Goal: Communication & Community: Answer question/provide support

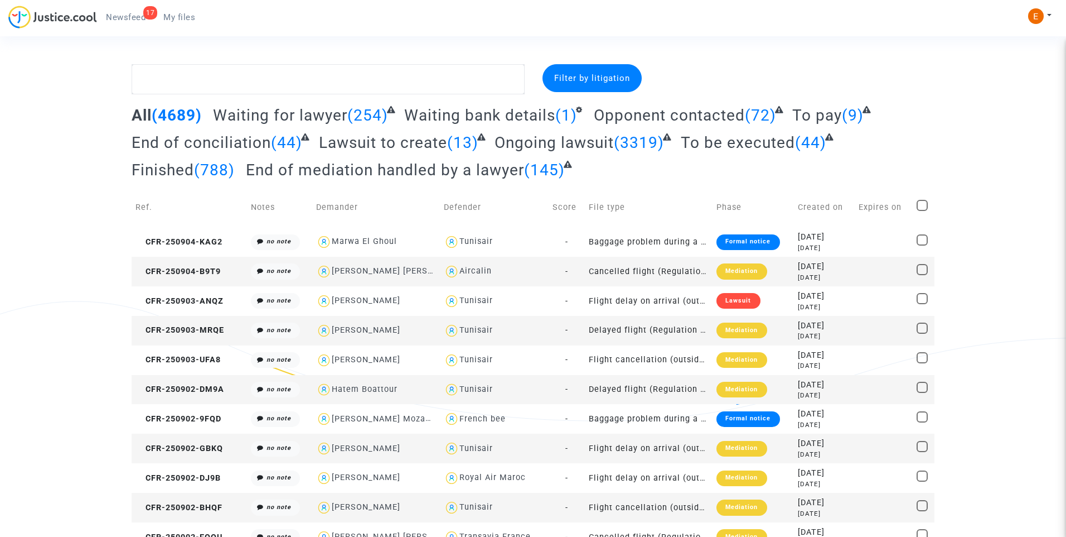
drag, startPoint x: 115, startPoint y: 17, endPoint x: 322, endPoint y: 64, distance: 212.6
click at [115, 17] on span "Newsfeed" at bounding box center [126, 17] width 40 height 10
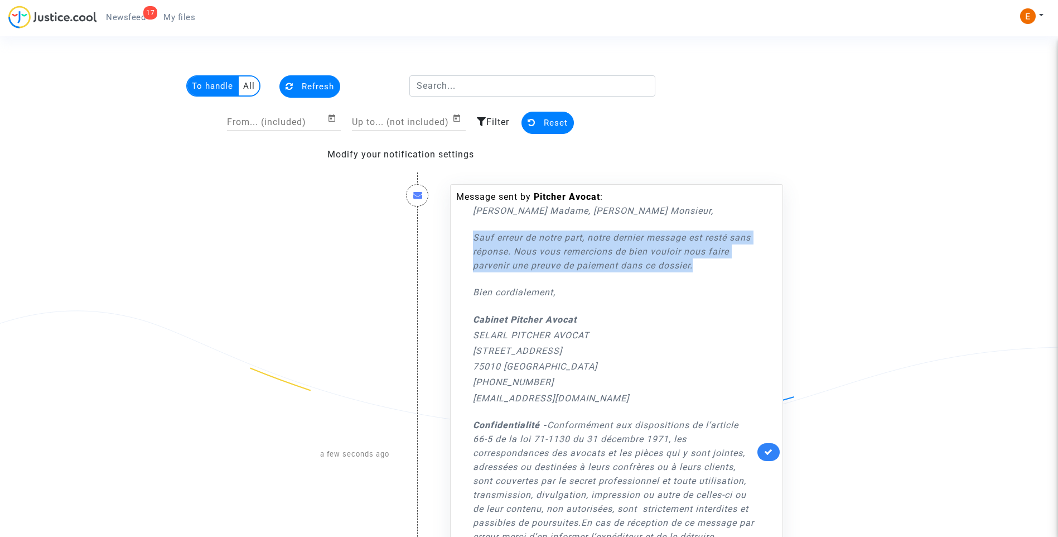
drag, startPoint x: 723, startPoint y: 268, endPoint x: 450, endPoint y: 242, distance: 274.6
click at [450, 242] on div "Message sent by Pitcher Avocat : Chère Madame, Cher Monsieur, Sauf erreur de no…" at bounding box center [616, 451] width 333 height 535
drag, startPoint x: 450, startPoint y: 242, endPoint x: 515, endPoint y: 252, distance: 66.0
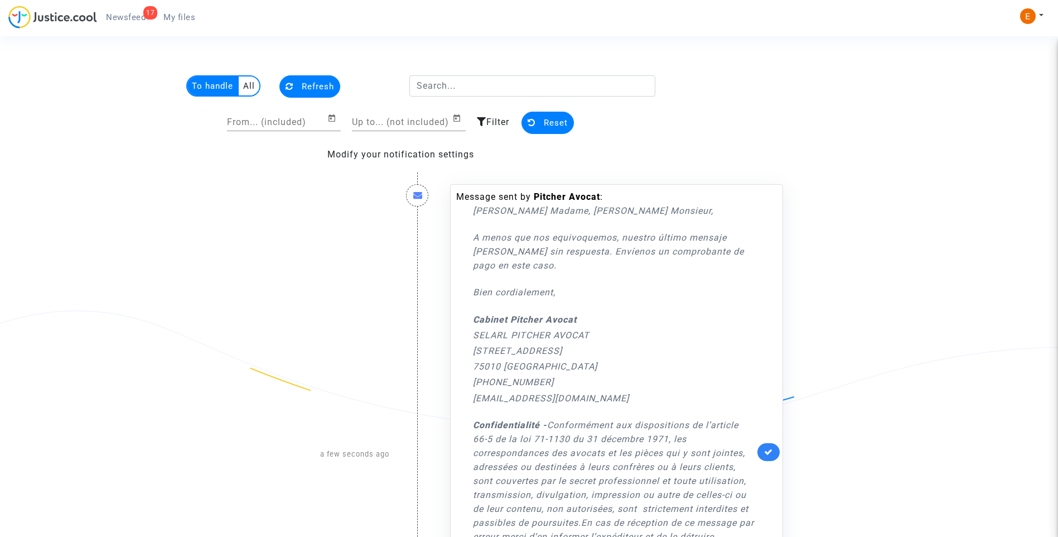
click at [634, 295] on p "Bien cordialement," at bounding box center [614, 292] width 282 height 14
click at [767, 451] on icon at bounding box center [768, 451] width 9 height 8
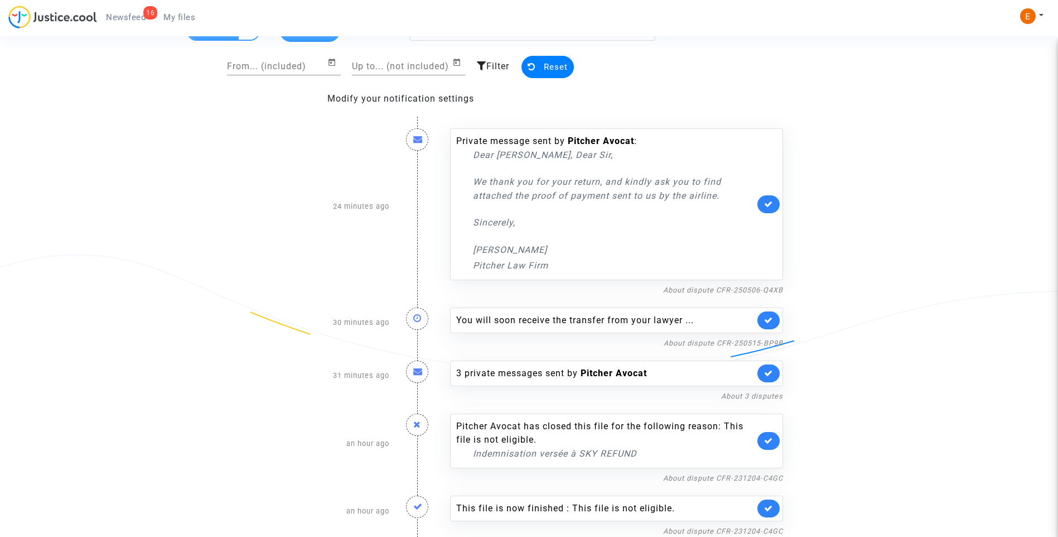
scroll to position [109, 0]
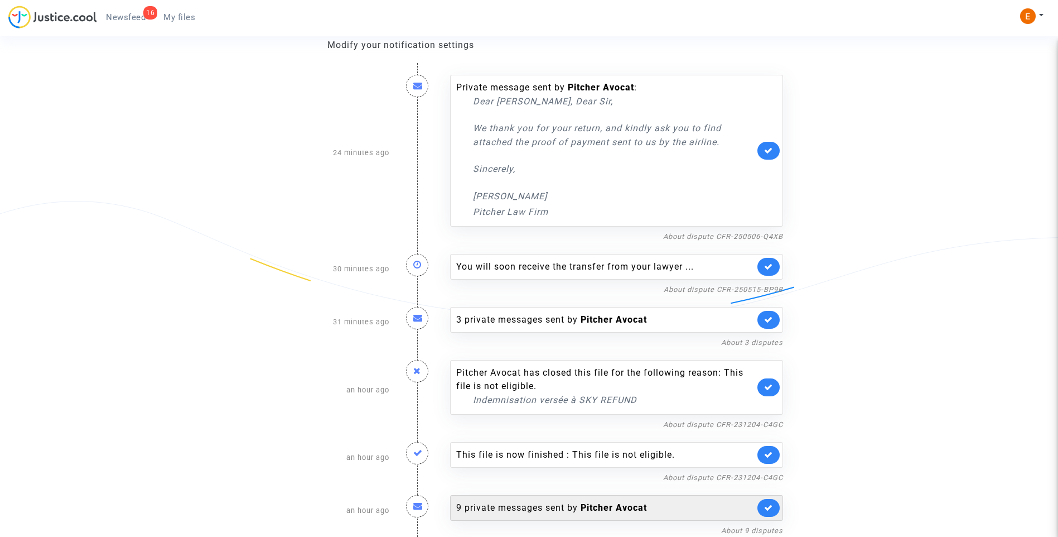
click at [550, 507] on div "9 private messages sent by Pitcher Avocat" at bounding box center [605, 507] width 298 height 13
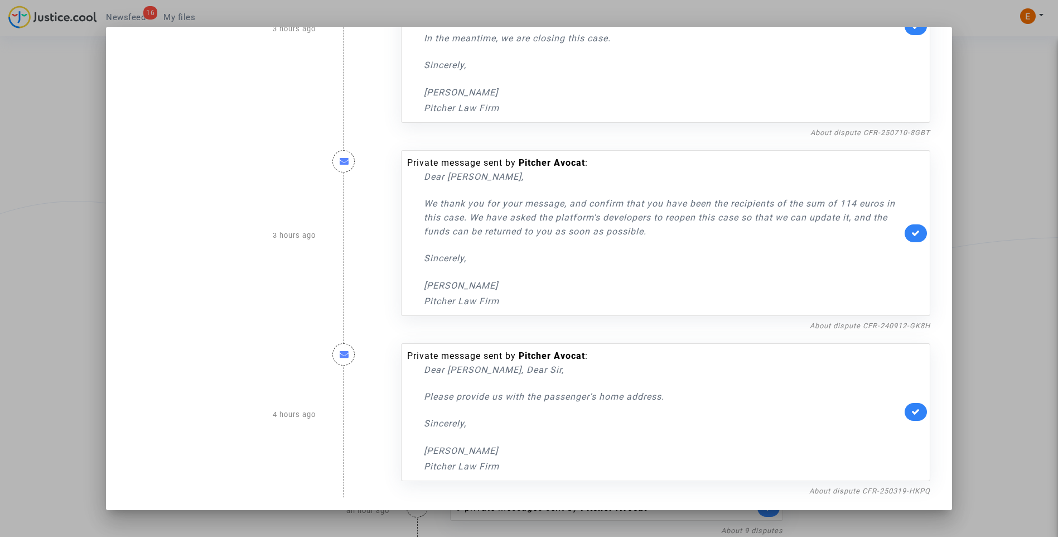
scroll to position [1279, 0]
click at [985, 165] on div at bounding box center [529, 268] width 1058 height 537
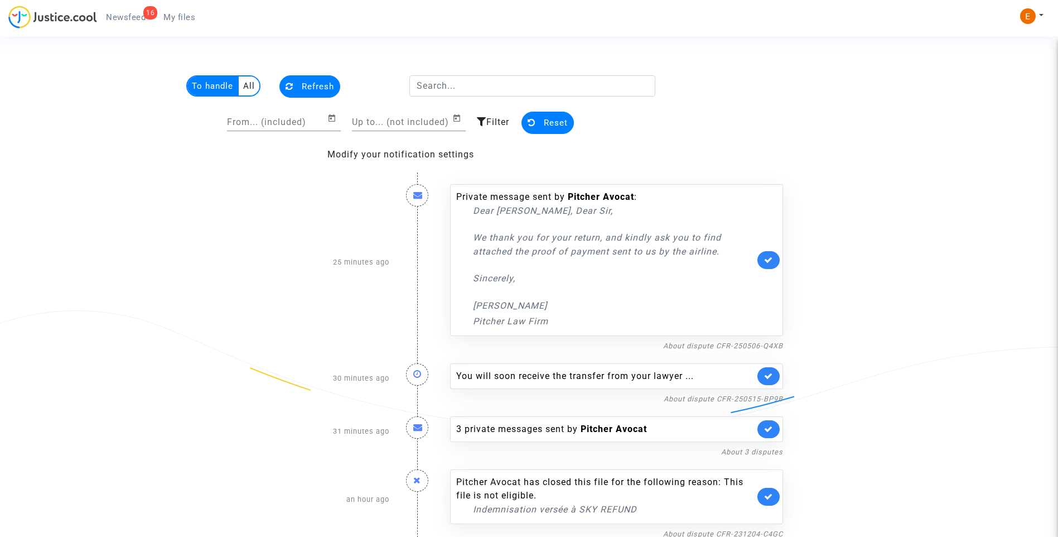
scroll to position [109, 0]
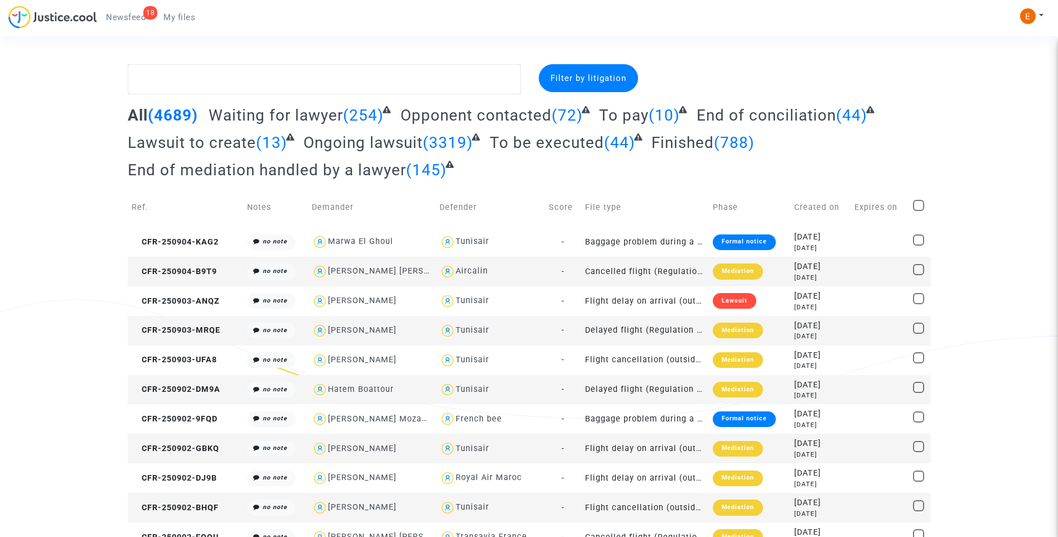
drag, startPoint x: 127, startPoint y: 13, endPoint x: 641, endPoint y: 153, distance: 532.4
click at [127, 13] on span "Newsfeed" at bounding box center [126, 17] width 40 height 10
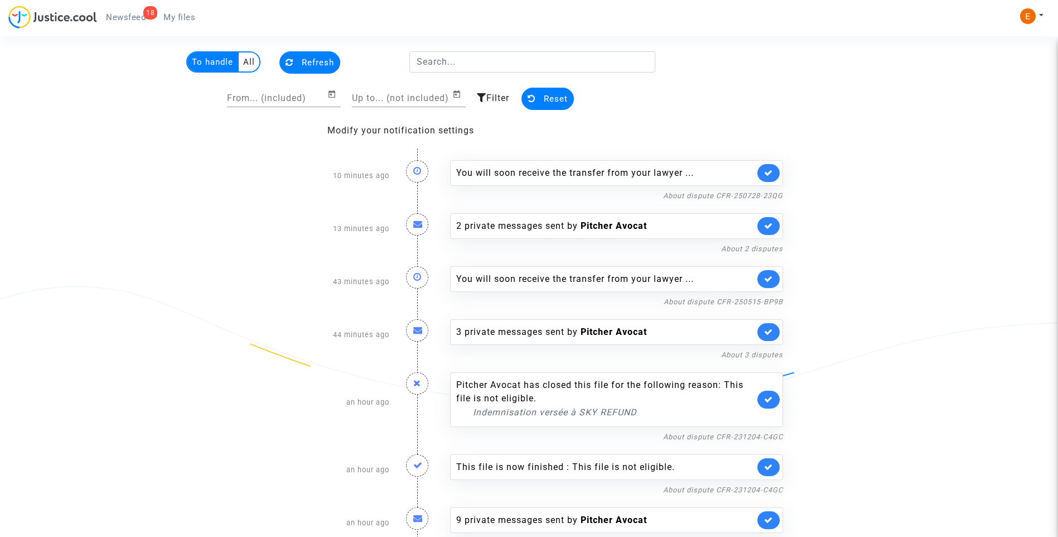
scroll to position [36, 0]
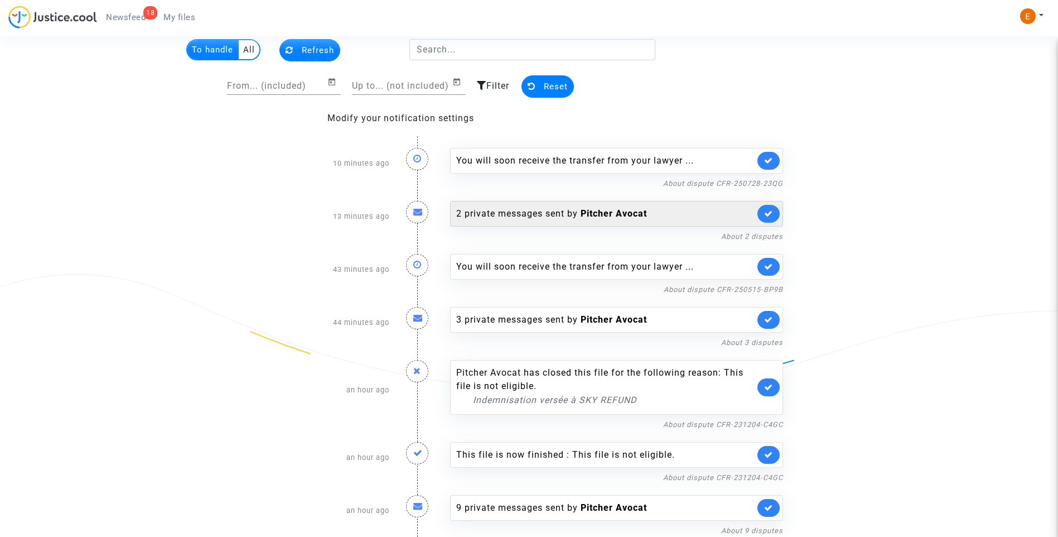
click at [510, 211] on div "2 private messages sent by [PERSON_NAME]" at bounding box center [605, 213] width 298 height 13
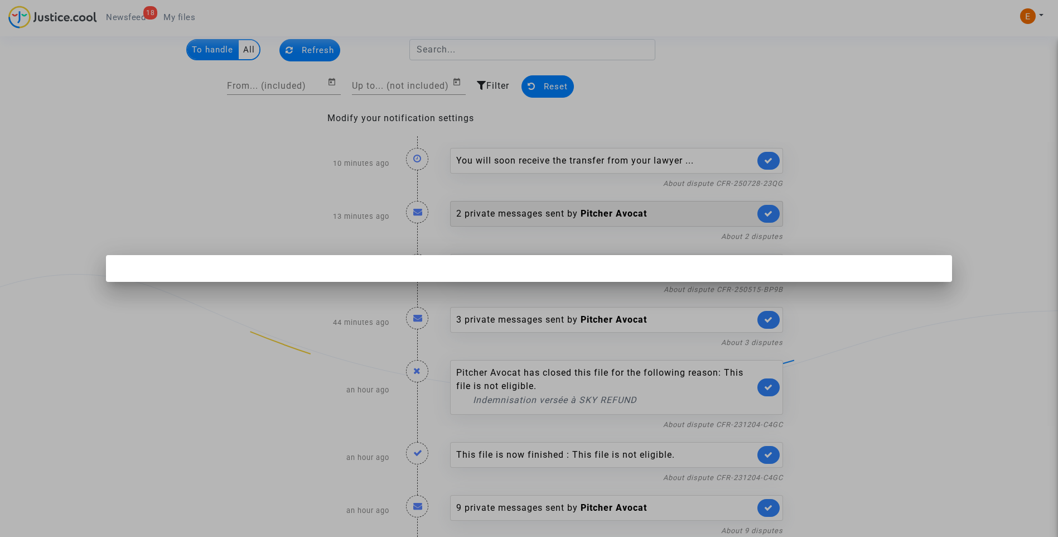
scroll to position [0, 0]
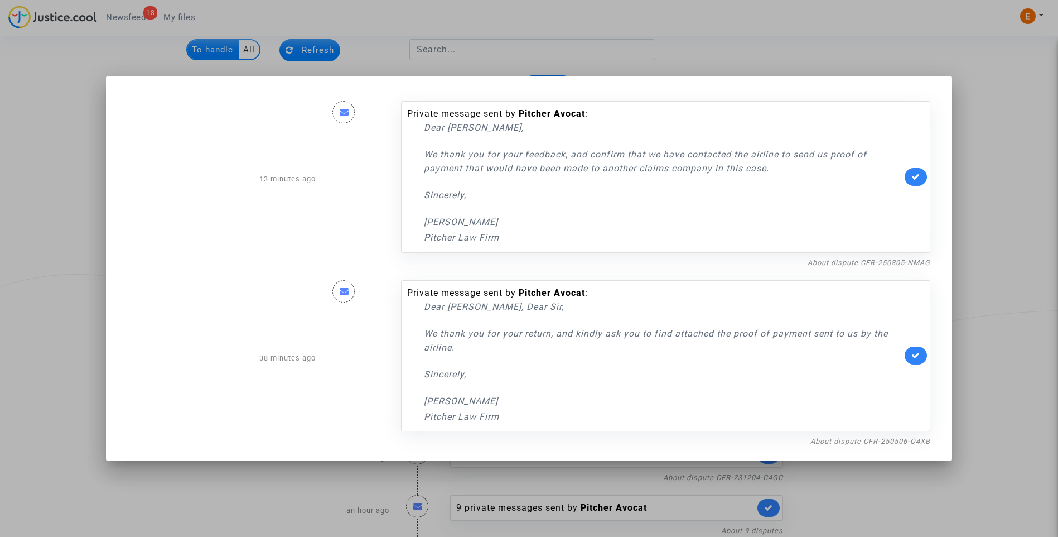
click at [997, 144] on div at bounding box center [529, 268] width 1058 height 537
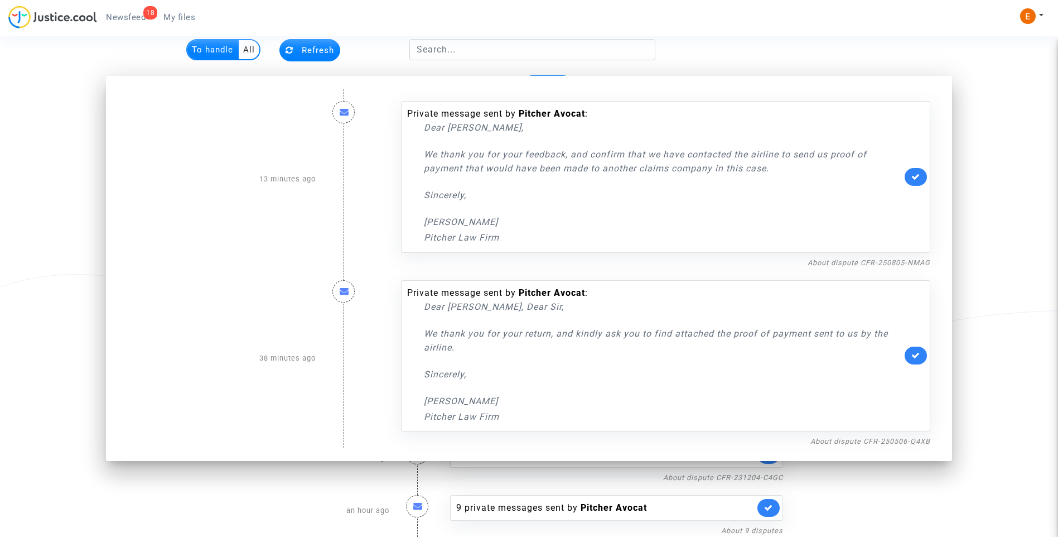
scroll to position [36, 0]
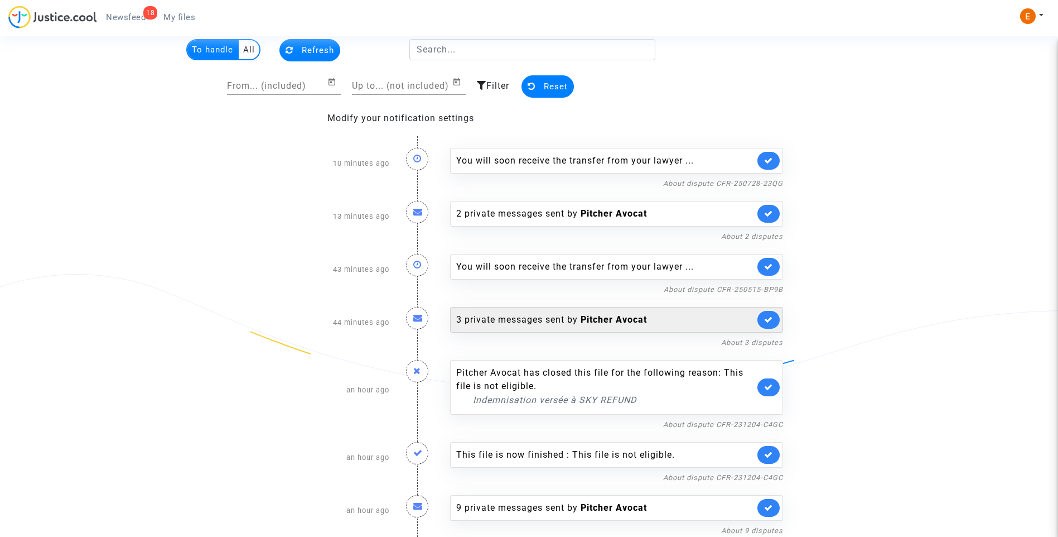
click at [524, 320] on div "3 private messages sent by [PERSON_NAME]" at bounding box center [605, 319] width 298 height 13
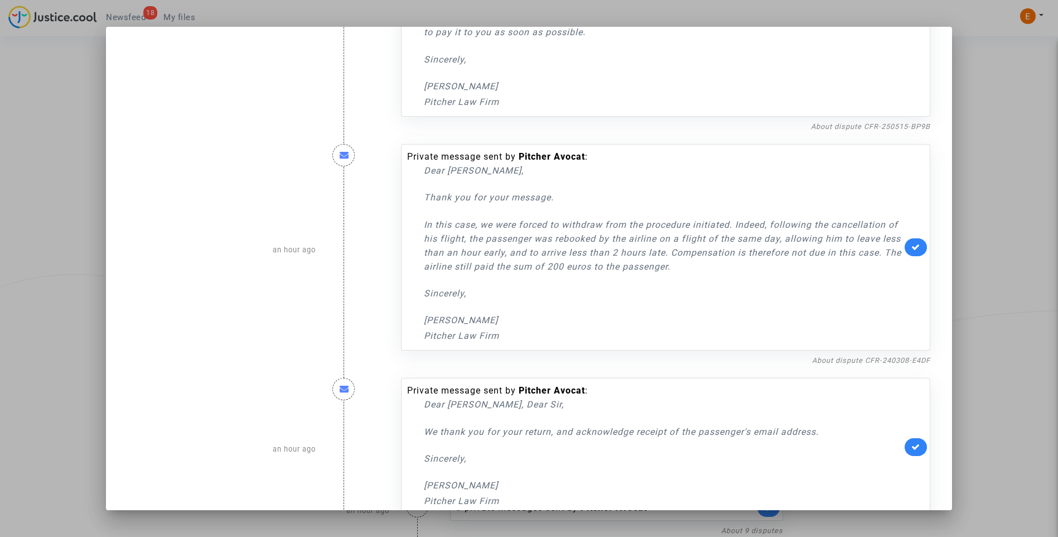
scroll to position [177, 0]
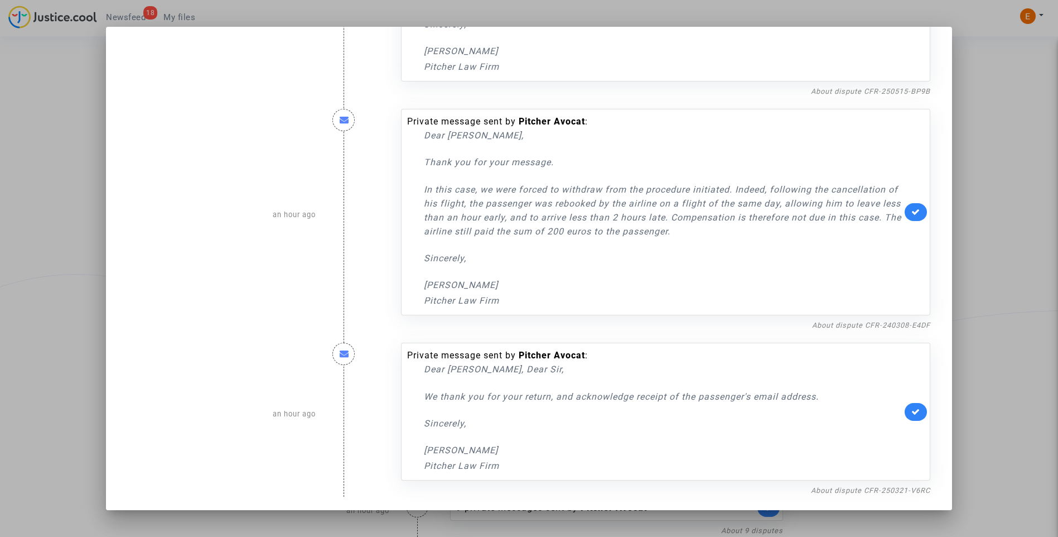
click at [1003, 154] on div at bounding box center [529, 268] width 1058 height 537
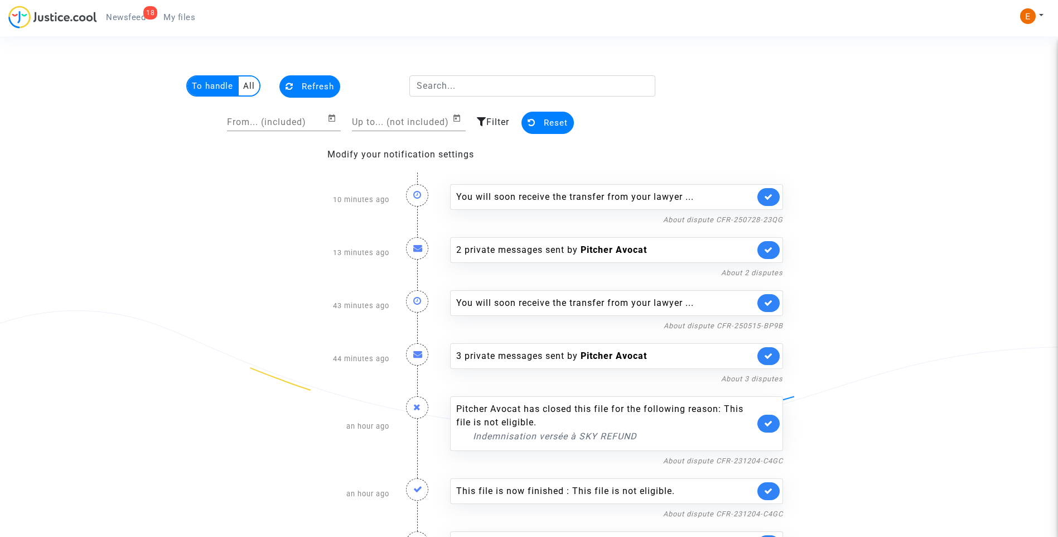
scroll to position [36, 0]
